Goal: Transaction & Acquisition: Book appointment/travel/reservation

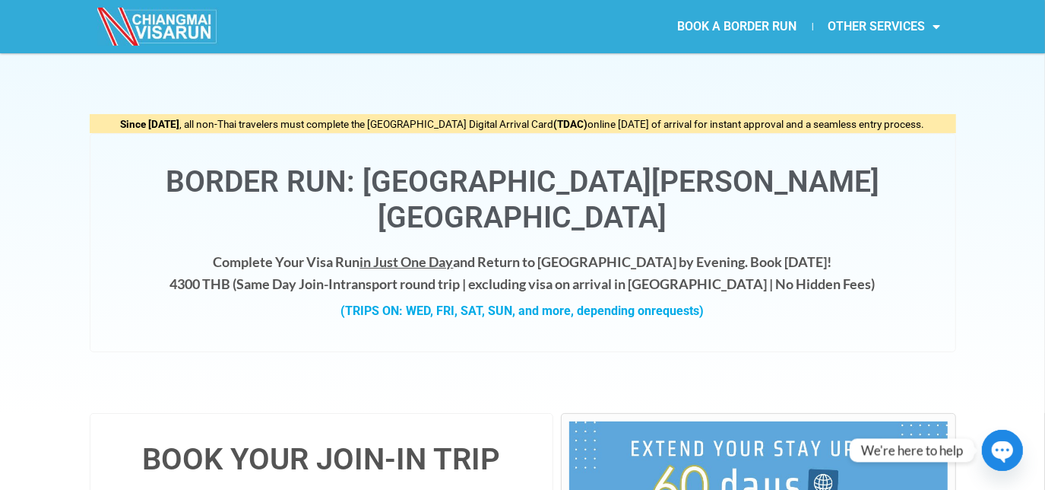
click at [724, 34] on link "BOOK A BORDER RUN" at bounding box center [738, 26] width 150 height 35
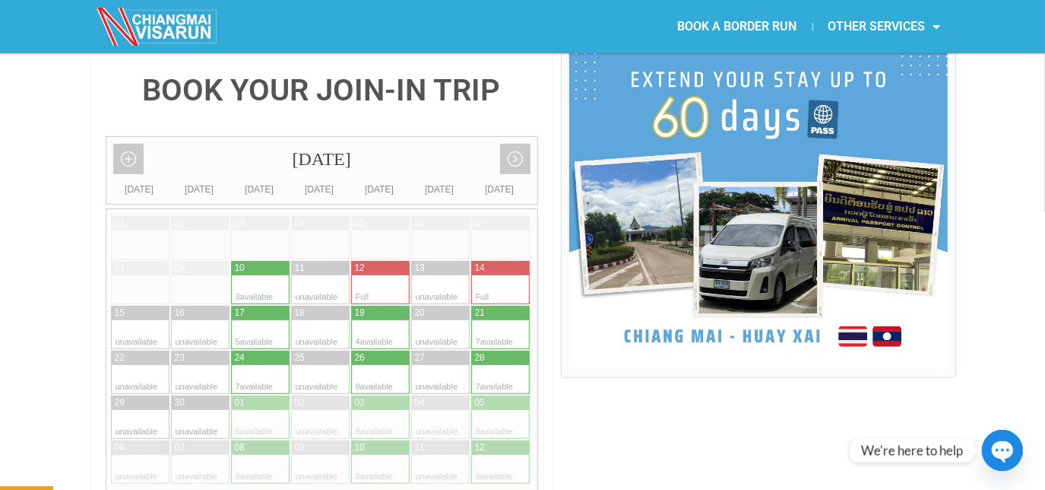
scroll to position [387, 0]
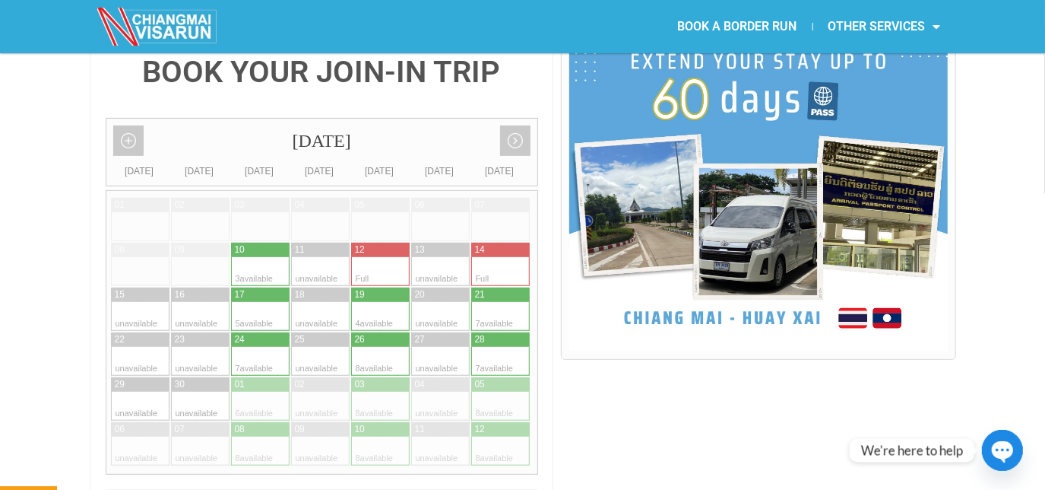
click at [501, 302] on div at bounding box center [515, 316] width 30 height 29
type input "21 September 2025"
radio input "true"
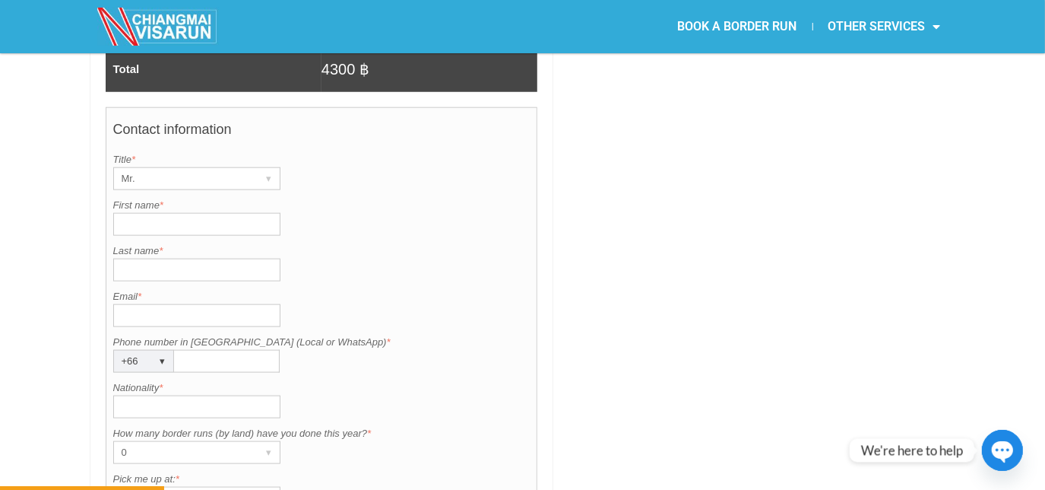
scroll to position [1151, 0]
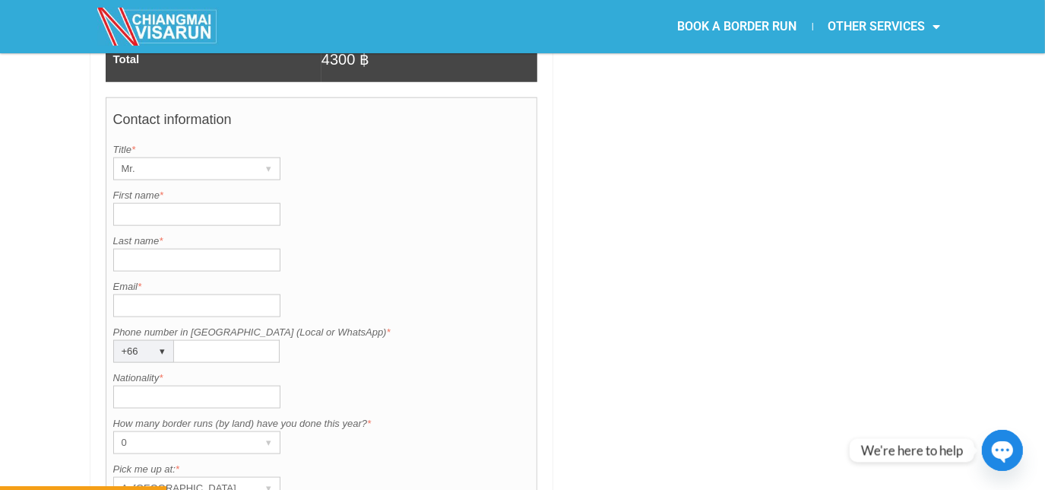
click at [138, 203] on input "First name *" at bounding box center [196, 214] width 167 height 23
type input "mathias"
type input "lillelund"
type input "m.m.lille1312"
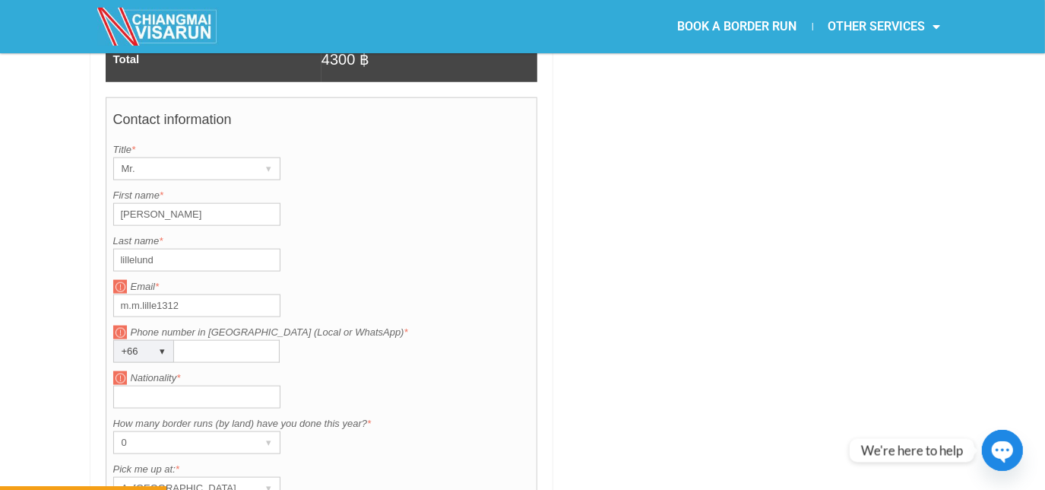
click at [183, 385] on input "Nationality *" at bounding box center [196, 396] width 167 height 23
click at [167, 385] on input "de" at bounding box center [196, 396] width 167 height 23
click at [185, 385] on input "de" at bounding box center [196, 396] width 167 height 23
type input "d"
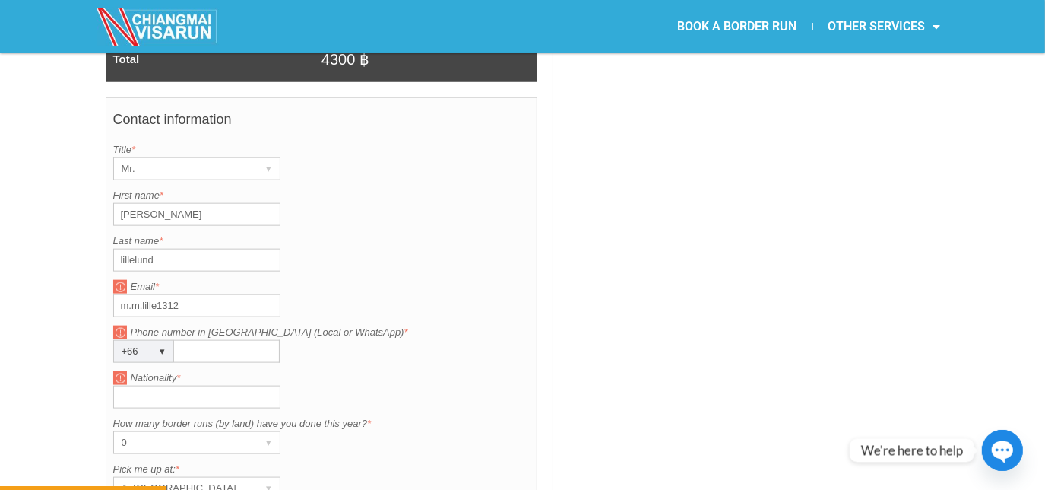
click at [204, 294] on input "m.m.lille1312" at bounding box center [196, 305] width 167 height 23
type input "m.m.lille1312@gmail.com"
click at [196, 340] on input "Phone number in Thailand (Local or WhatsApp) *" at bounding box center [227, 351] width 106 height 23
type input "842832514"
click at [171, 385] on input "Nationality *" at bounding box center [196, 396] width 167 height 23
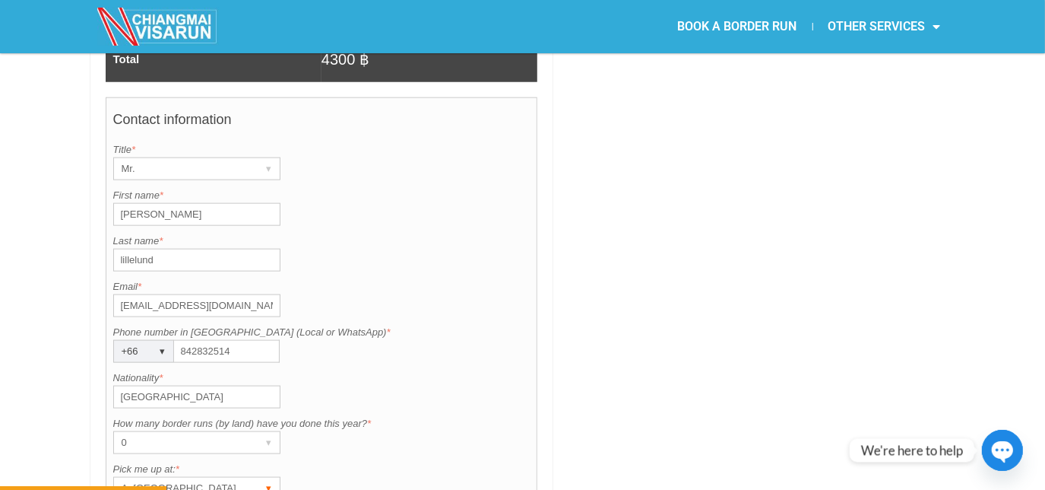
type input "Denmark"
click at [262, 477] on div "▾" at bounding box center [268, 487] width 21 height 21
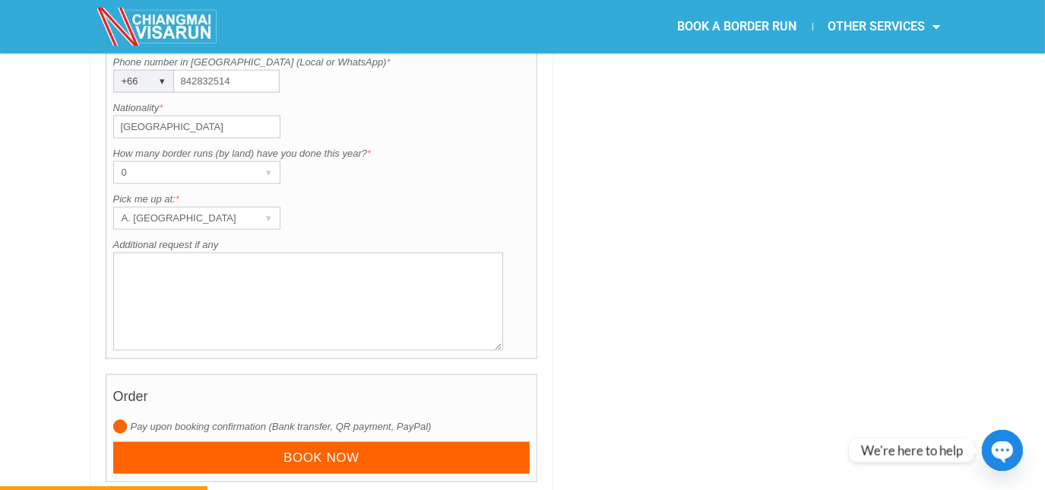
scroll to position [1431, 0]
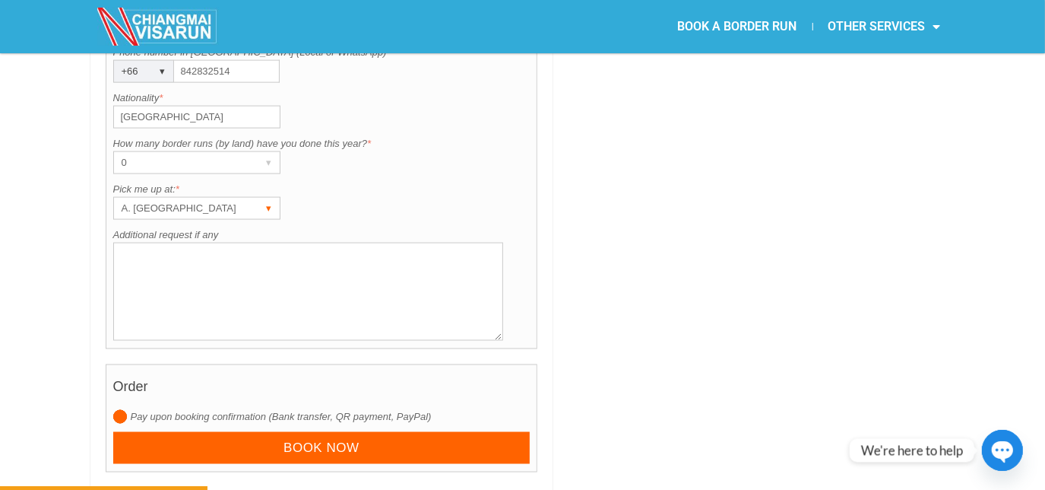
click at [261, 198] on div "▾" at bounding box center [268, 208] width 21 height 21
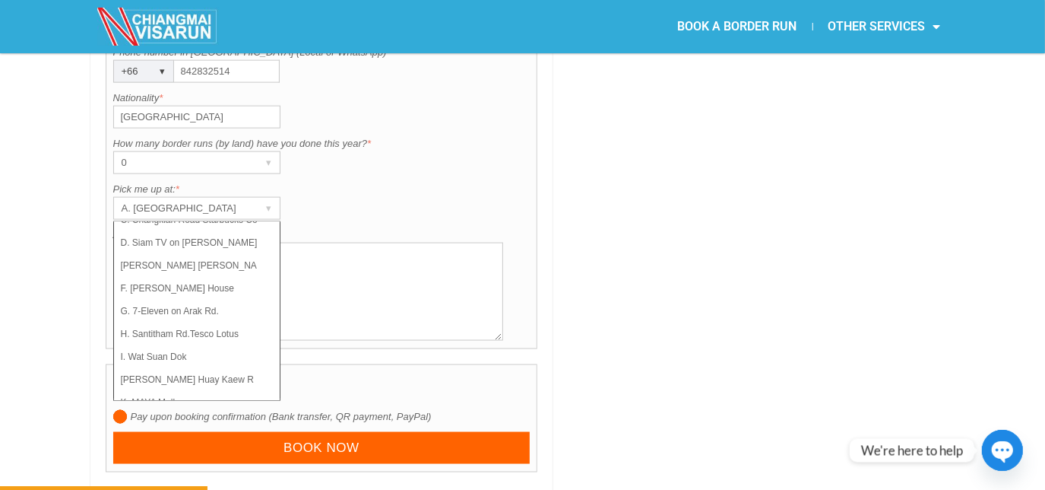
scroll to position [107, 0]
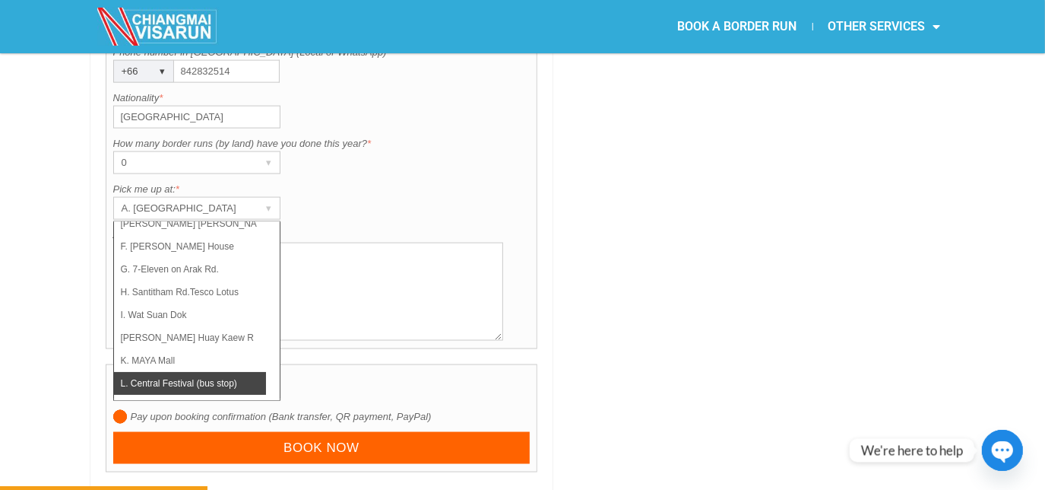
click at [186, 372] on li "L. Central Festival (bus stop)" at bounding box center [190, 383] width 152 height 23
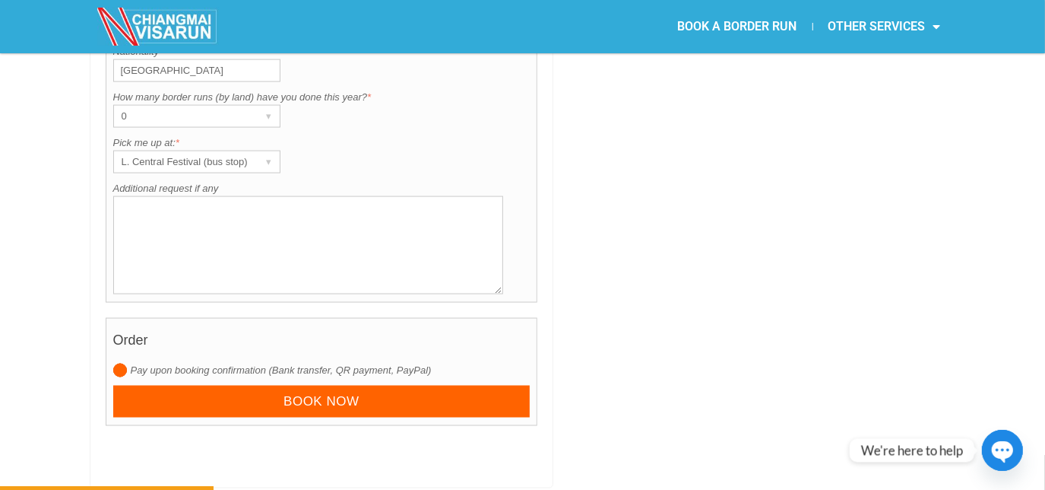
scroll to position [1486, 0]
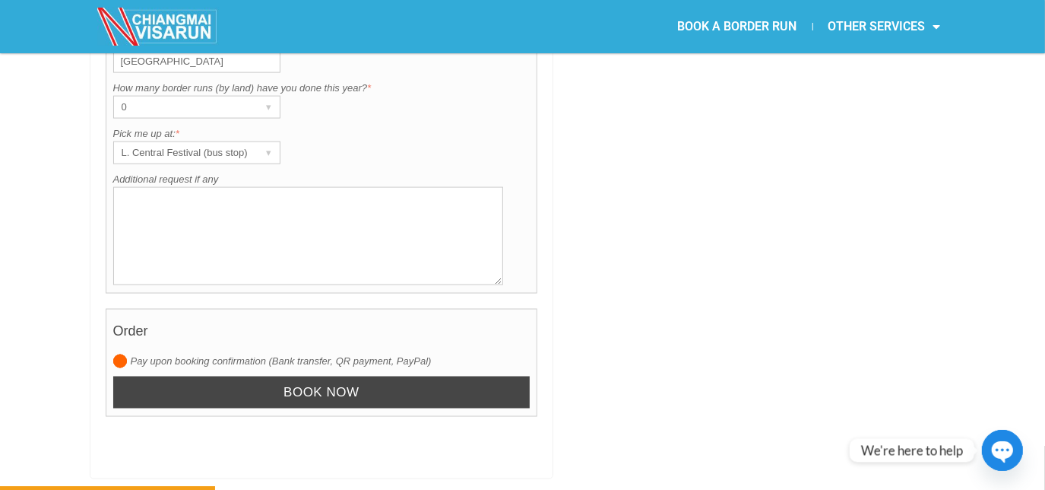
click at [419, 376] on input "Book now" at bounding box center [321, 392] width 417 height 33
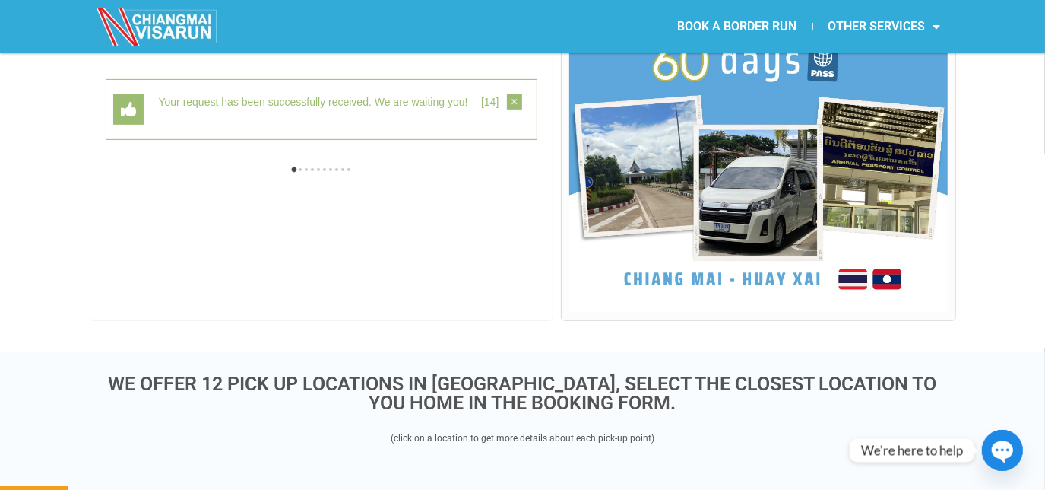
scroll to position [392, 0]
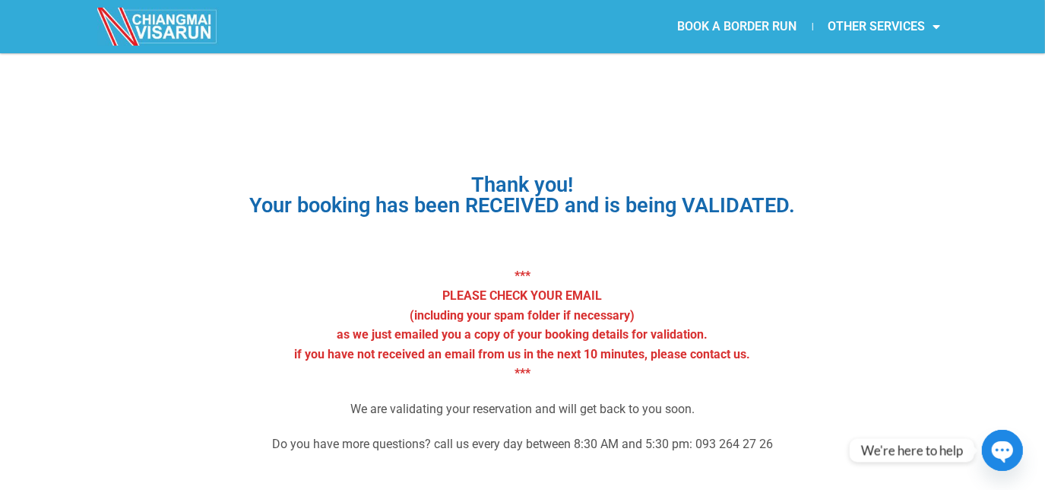
click at [766, 29] on link "BOOK A BORDER RUN" at bounding box center [738, 26] width 150 height 35
